Goal: Information Seeking & Learning: Check status

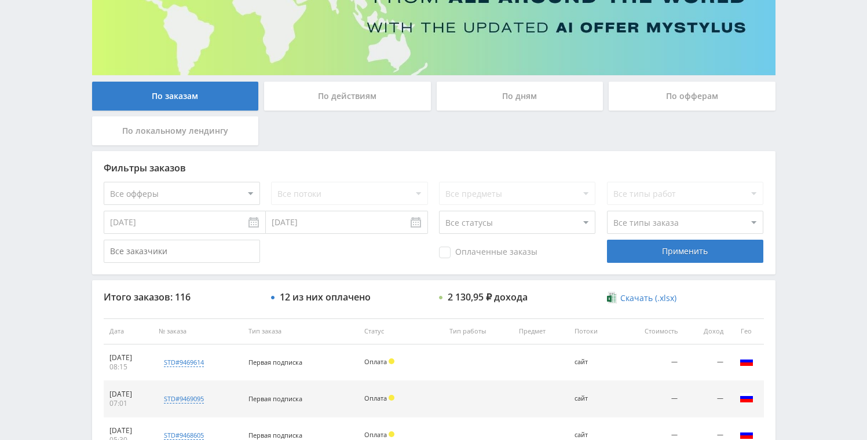
scroll to position [94, 0]
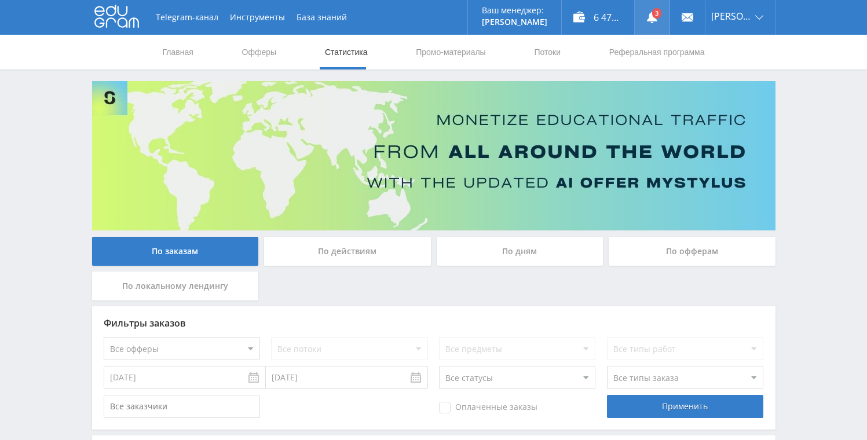
click at [652, 17] on use at bounding box center [652, 18] width 10 height 12
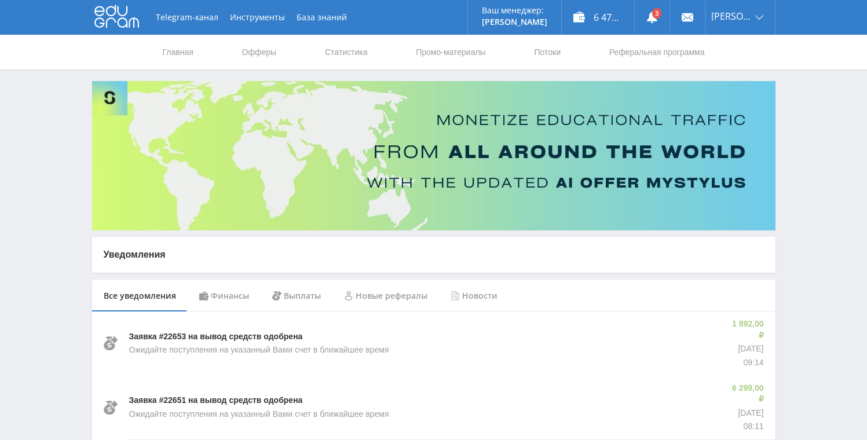
click at [314, 55] on nav "Главная Офферы Статистика Промо-материалы Потоки Реферальная программа" at bounding box center [433, 52] width 544 height 35
click at [324, 52] on link "Статистика" at bounding box center [346, 52] width 45 height 35
